Goal: Task Accomplishment & Management: Manage account settings

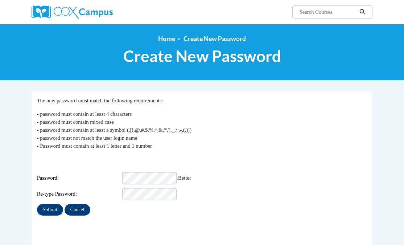
click at [208, 158] on div "Login: [EMAIL_ADDRESS][DOMAIN_NAME] Password: Better Re-type Password:" at bounding box center [202, 177] width 330 height 45
click at [46, 204] on input "Submit" at bounding box center [50, 210] width 26 height 12
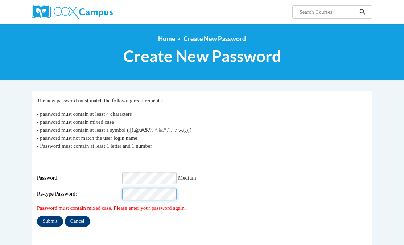
scroll to position [0, 0]
click at [55, 215] on input "Submit" at bounding box center [50, 221] width 26 height 12
